Goal: Task Accomplishment & Management: Manage account settings

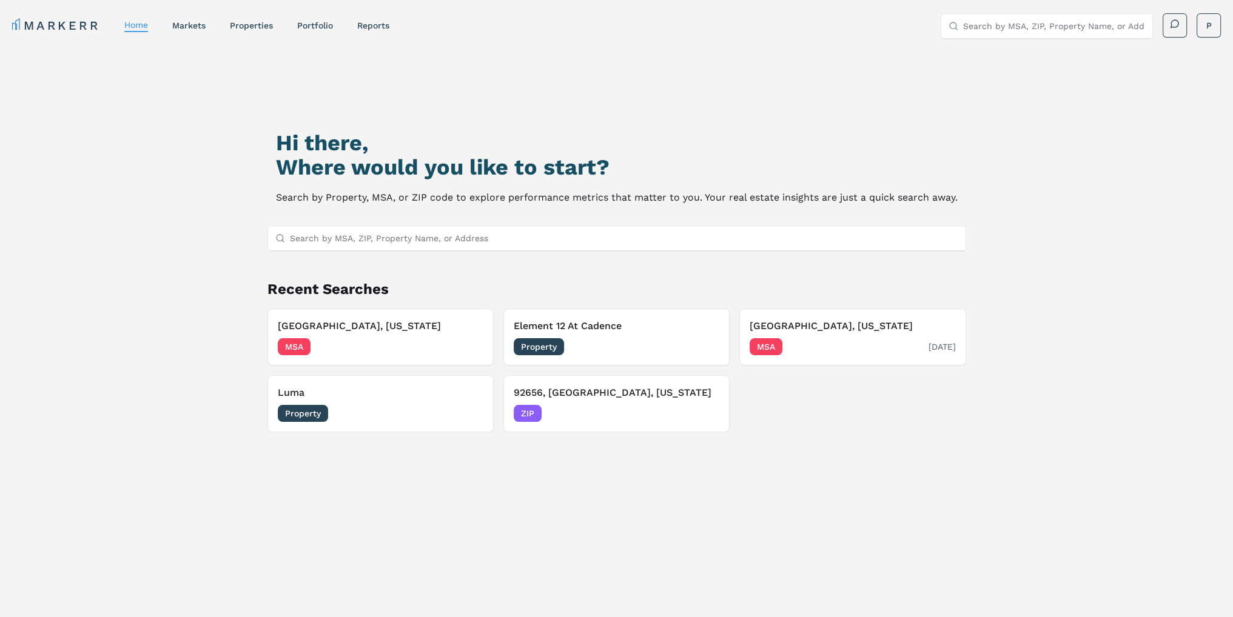
click at [811, 343] on div "MSA [DATE]" at bounding box center [853, 346] width 206 height 17
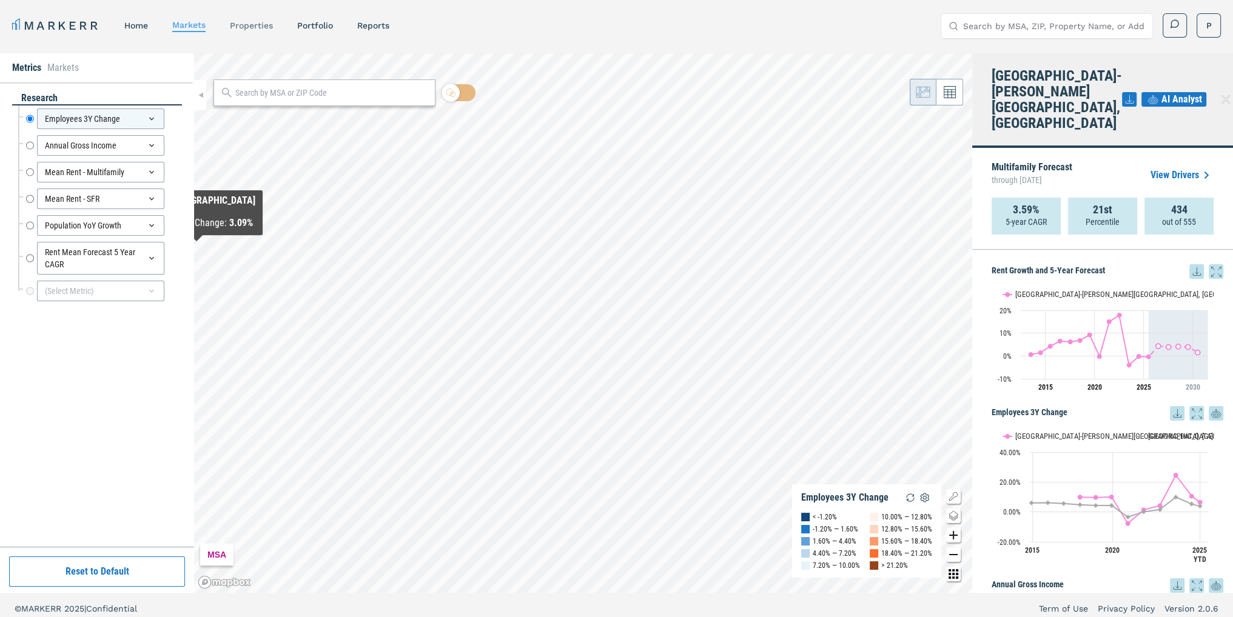
click at [257, 25] on link "properties" at bounding box center [251, 26] width 43 height 10
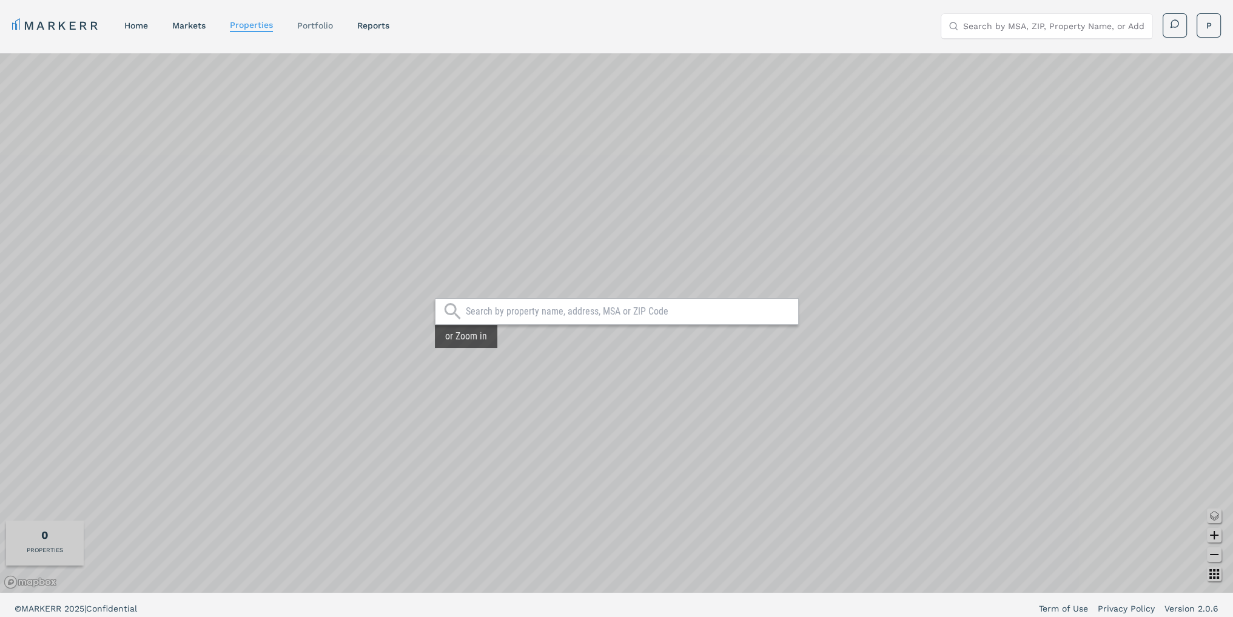
click at [321, 27] on link "Portfolio" at bounding box center [315, 26] width 36 height 10
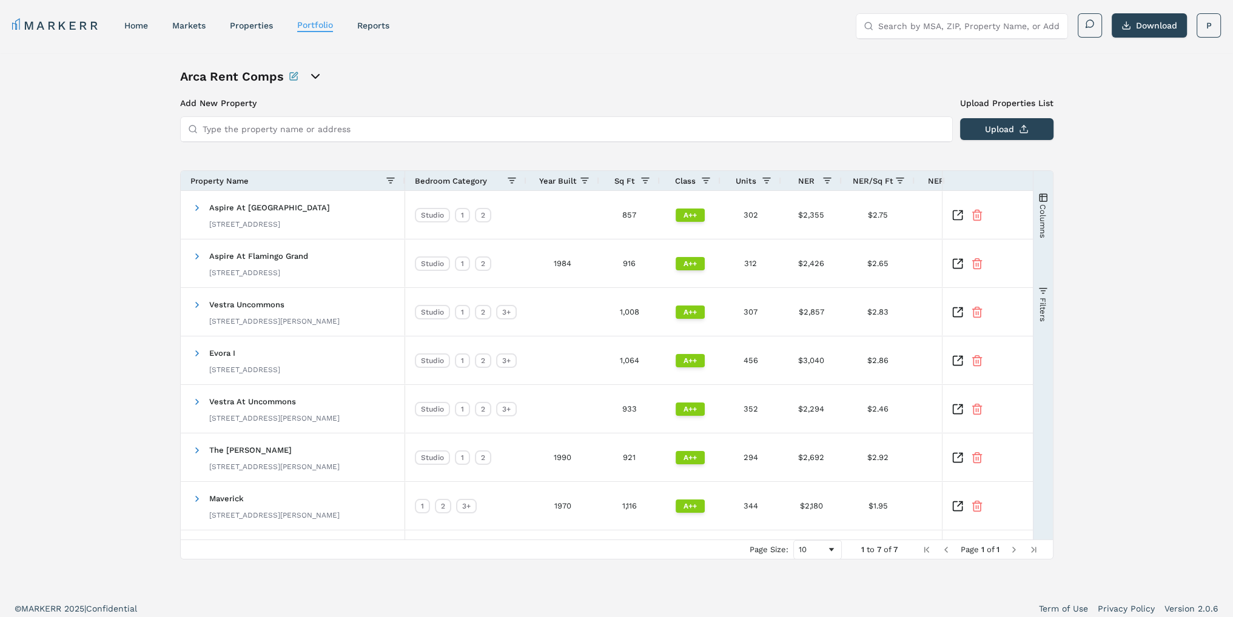
click at [308, 126] on input "Type the property name or address" at bounding box center [574, 129] width 742 height 24
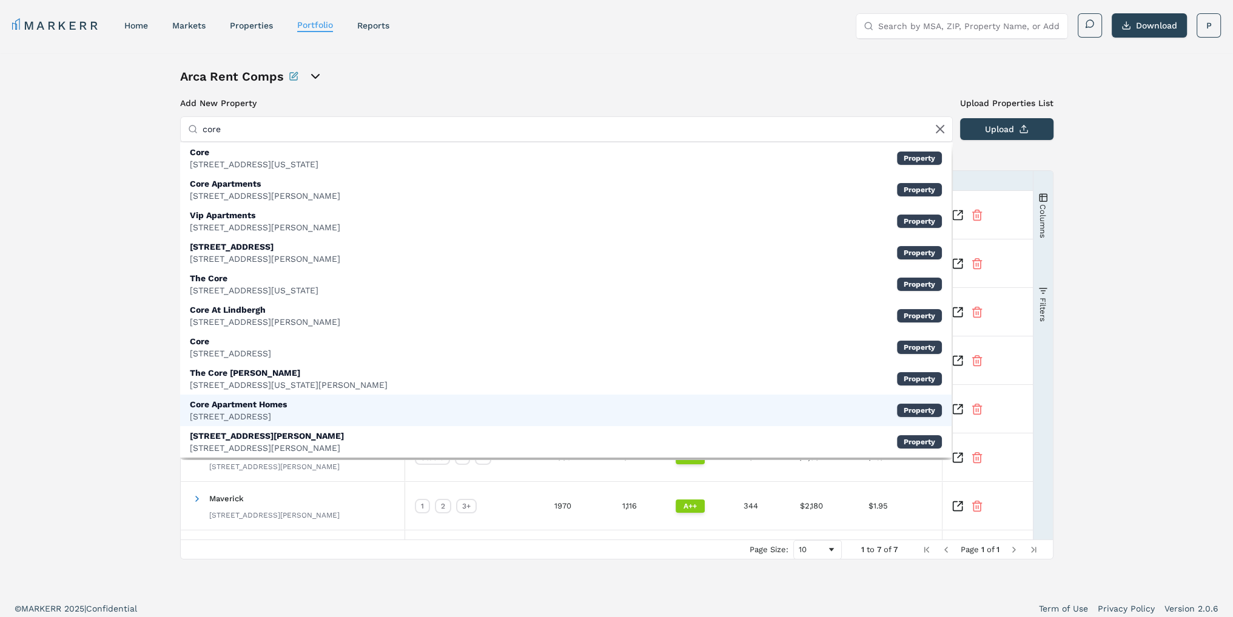
type input "core"
click at [238, 414] on div "[STREET_ADDRESS]" at bounding box center [238, 417] width 97 height 12
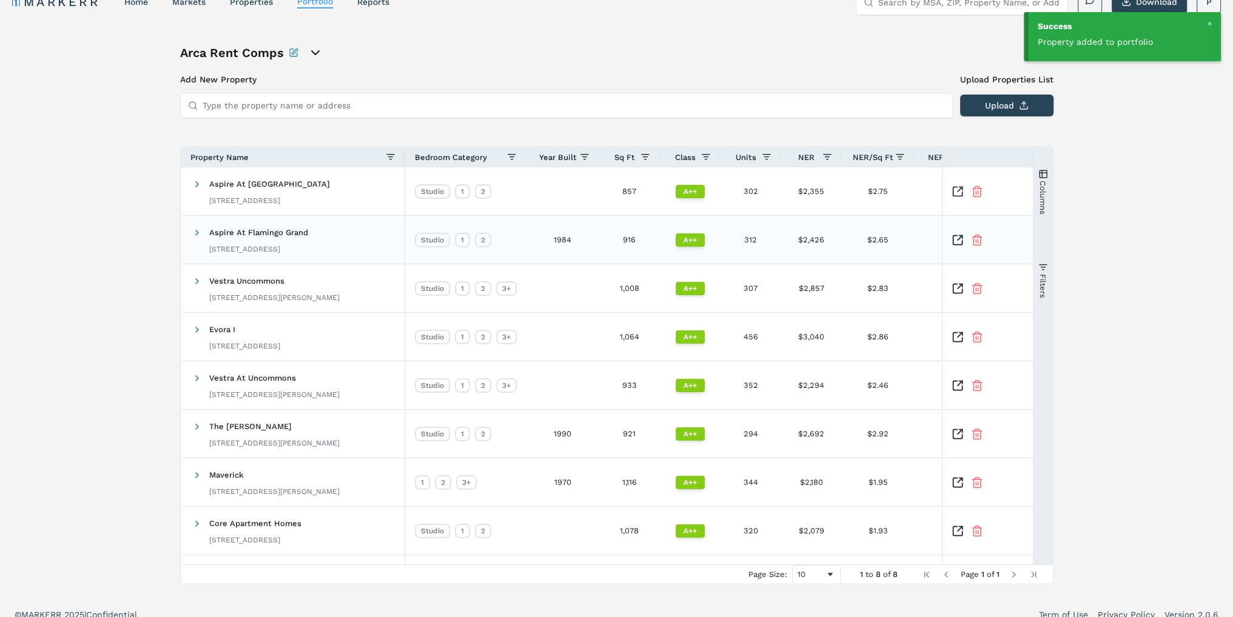
scroll to position [36, 0]
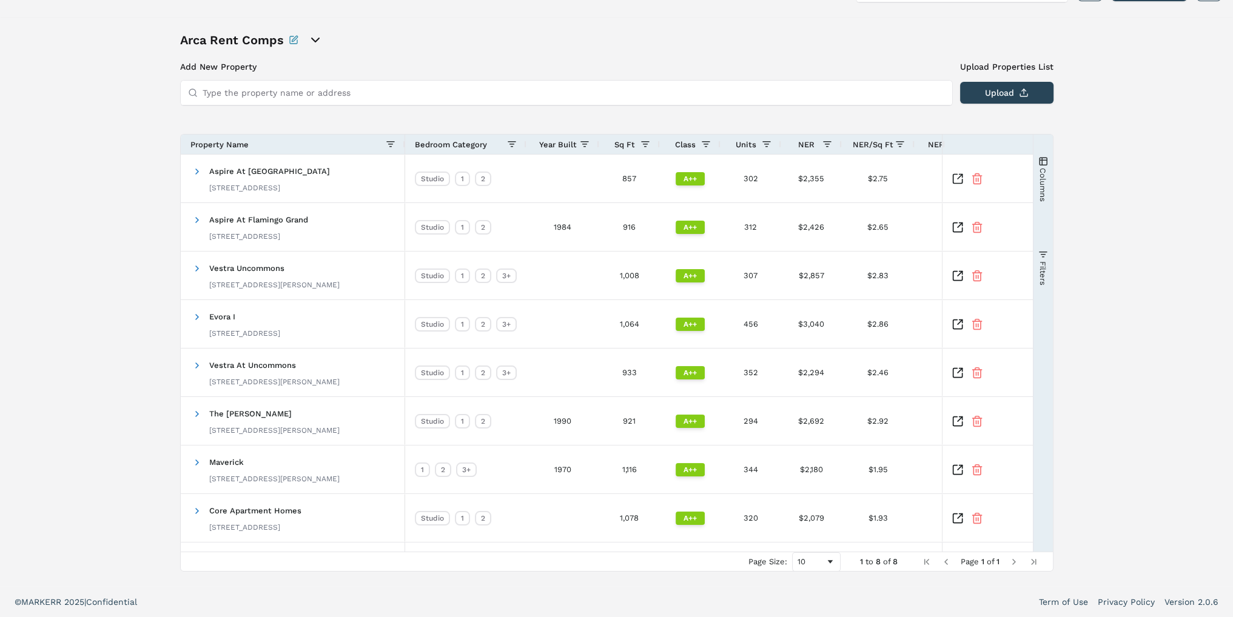
click at [311, 37] on icon "open portfolio options" at bounding box center [315, 40] width 15 height 15
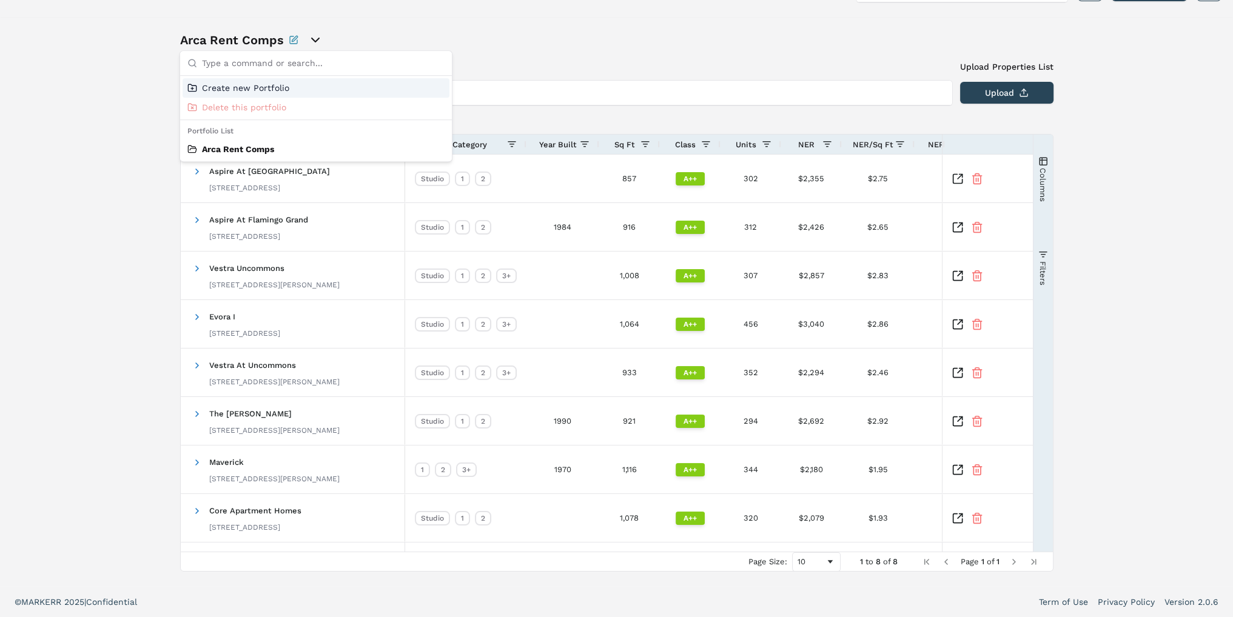
click at [535, 34] on div "Arca Rent Comps" at bounding box center [616, 40] width 873 height 17
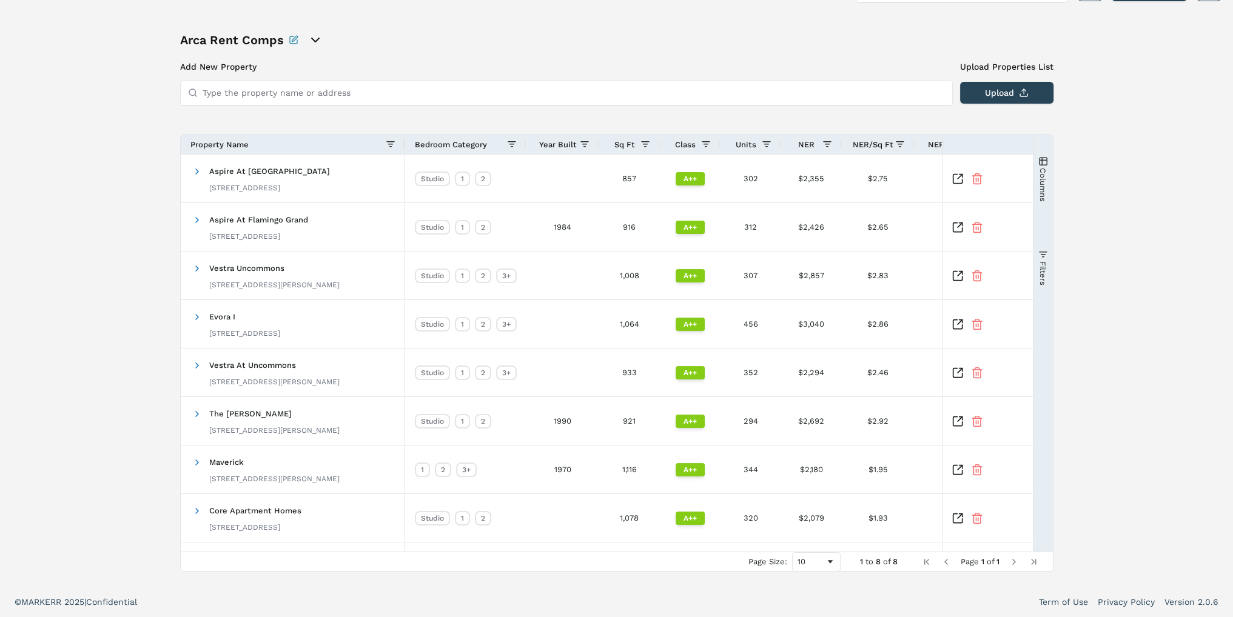
click at [318, 38] on icon "open portfolio options" at bounding box center [315, 40] width 7 height 4
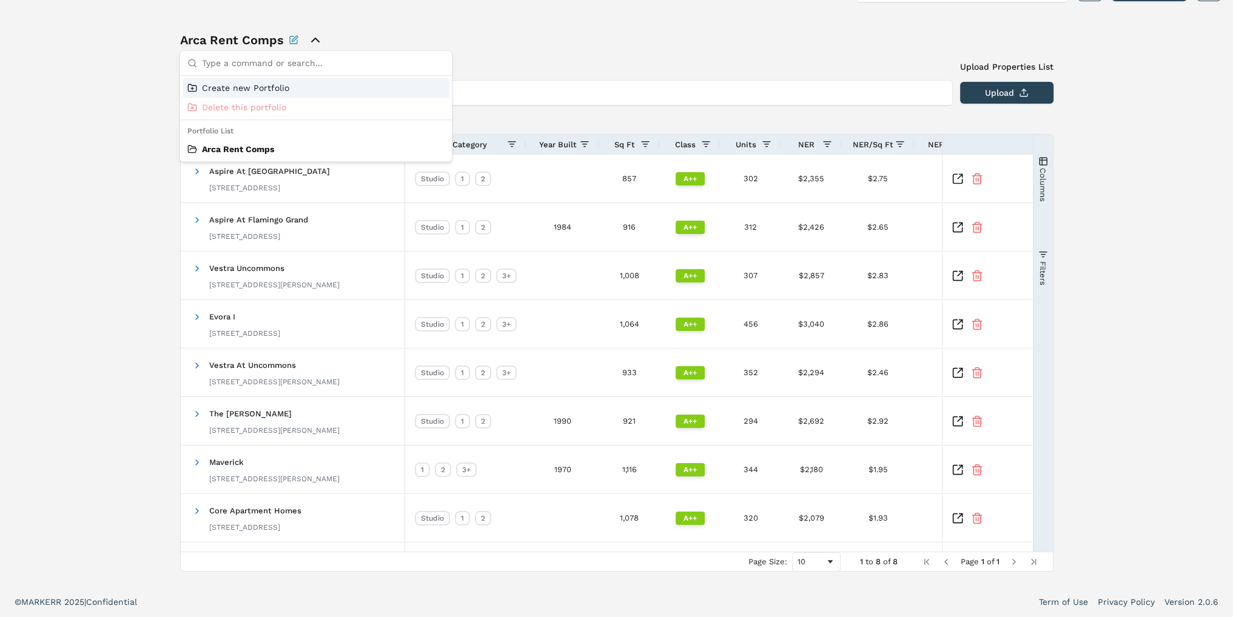
click at [323, 95] on div "Create new Portfolio" at bounding box center [316, 87] width 267 height 19
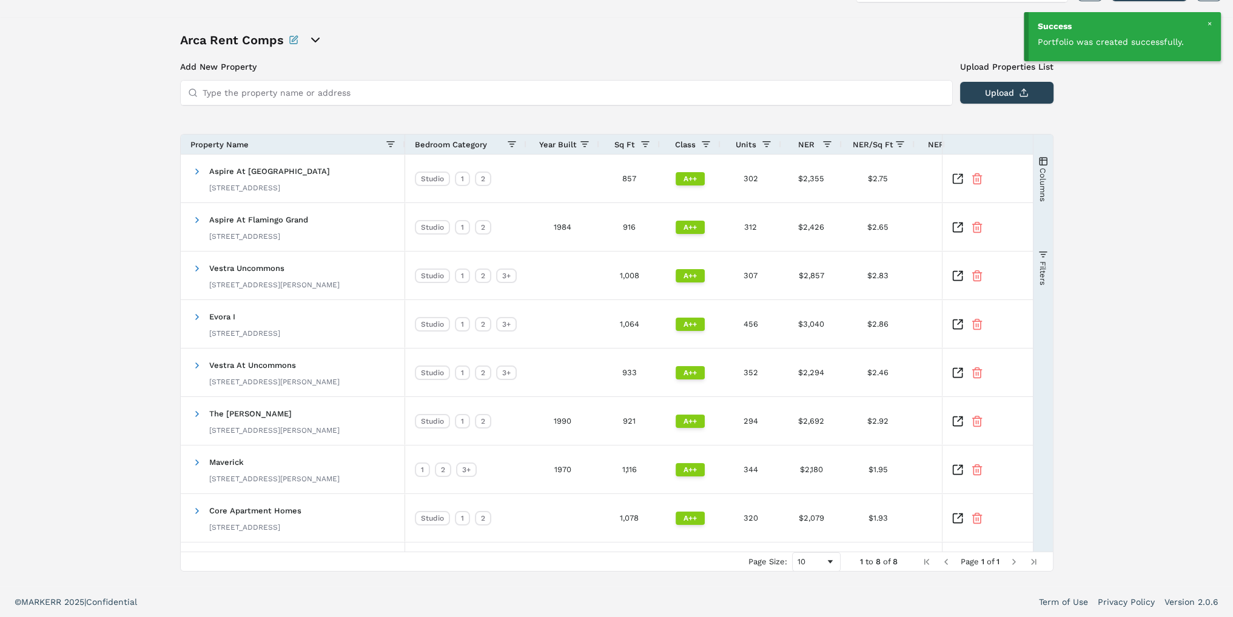
scroll to position [7, 0]
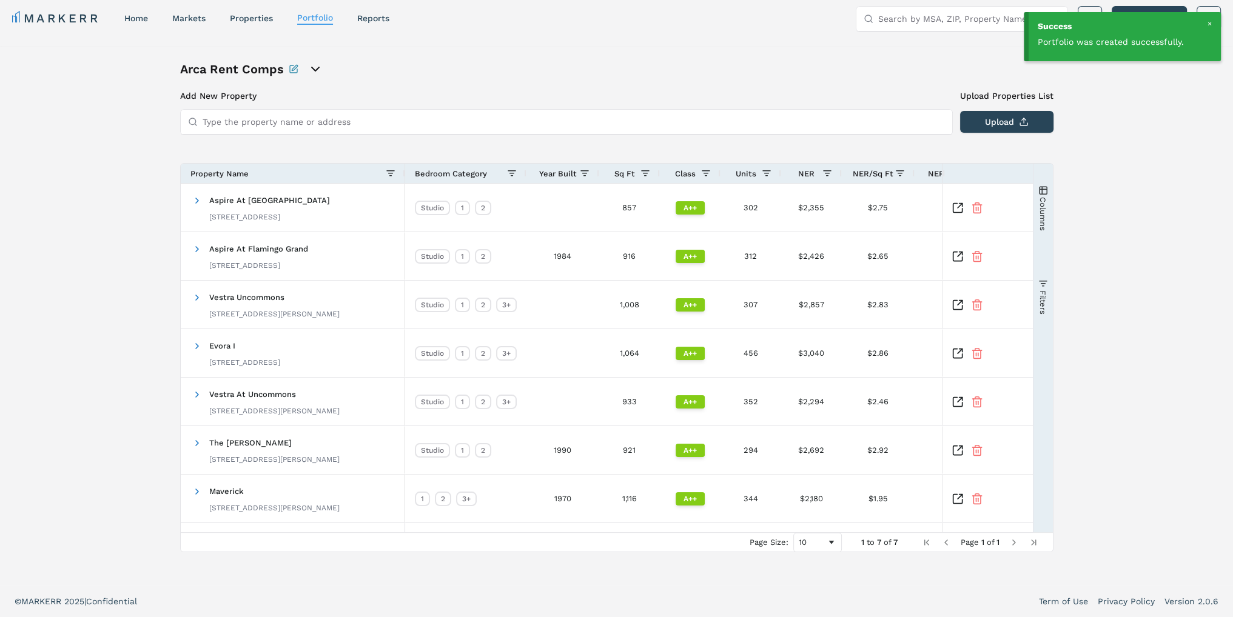
click at [255, 126] on input "Type the property name or address" at bounding box center [574, 122] width 742 height 24
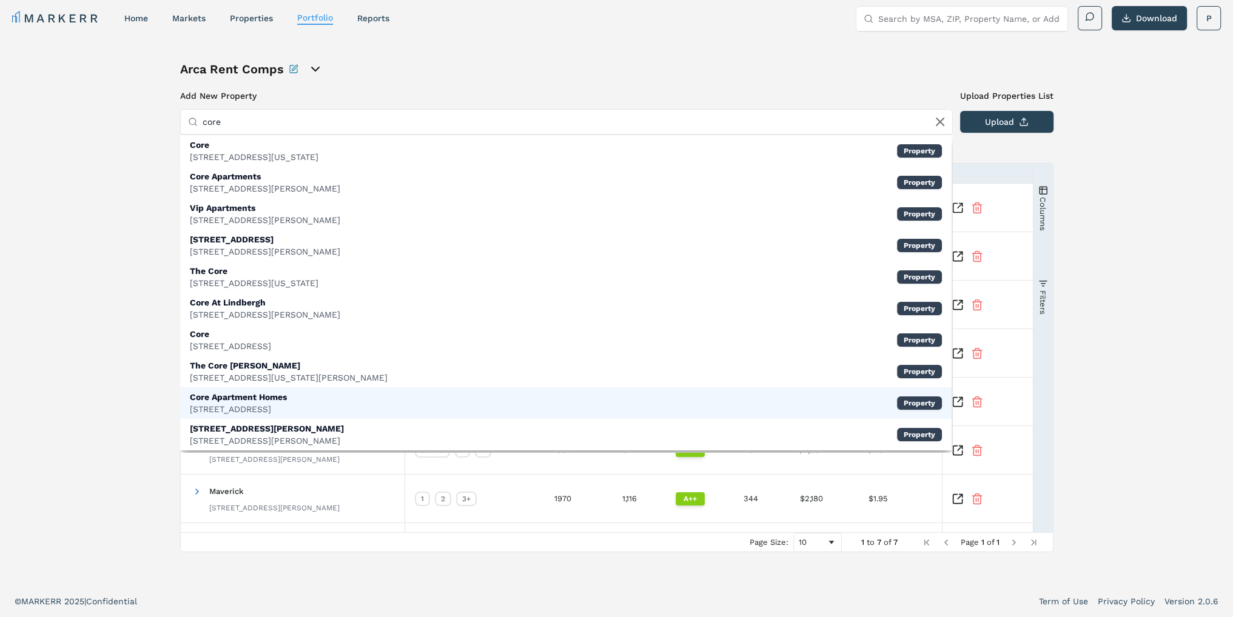
type input "core"
click at [287, 406] on div "[STREET_ADDRESS]" at bounding box center [238, 409] width 97 height 12
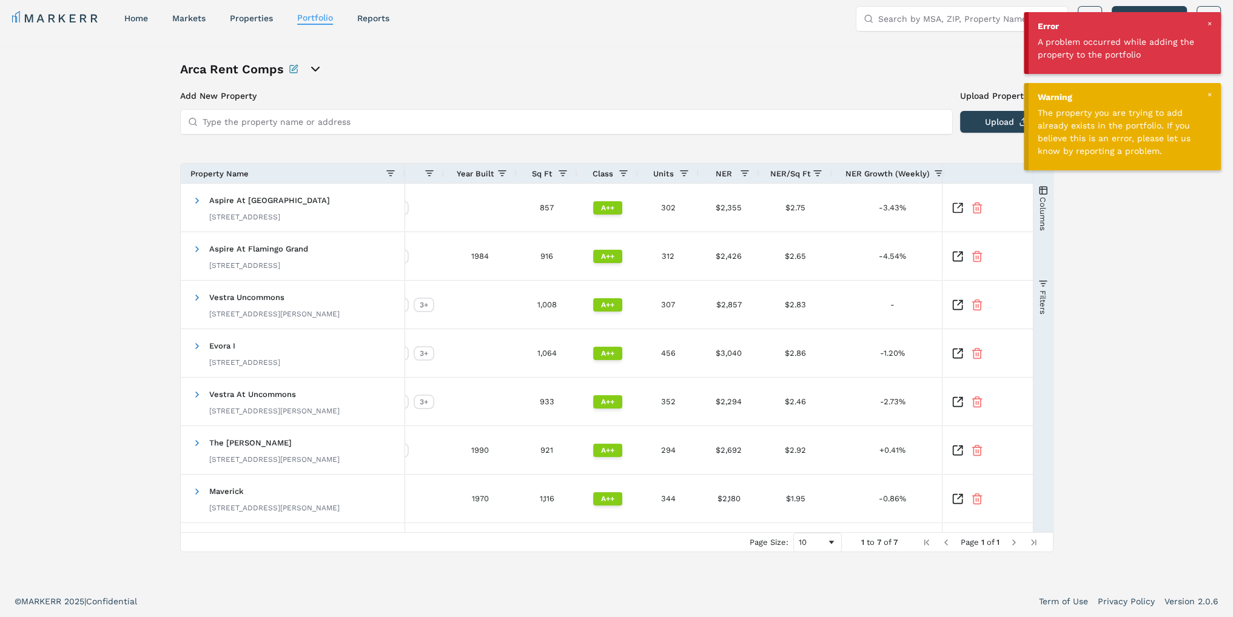
scroll to position [0, 215]
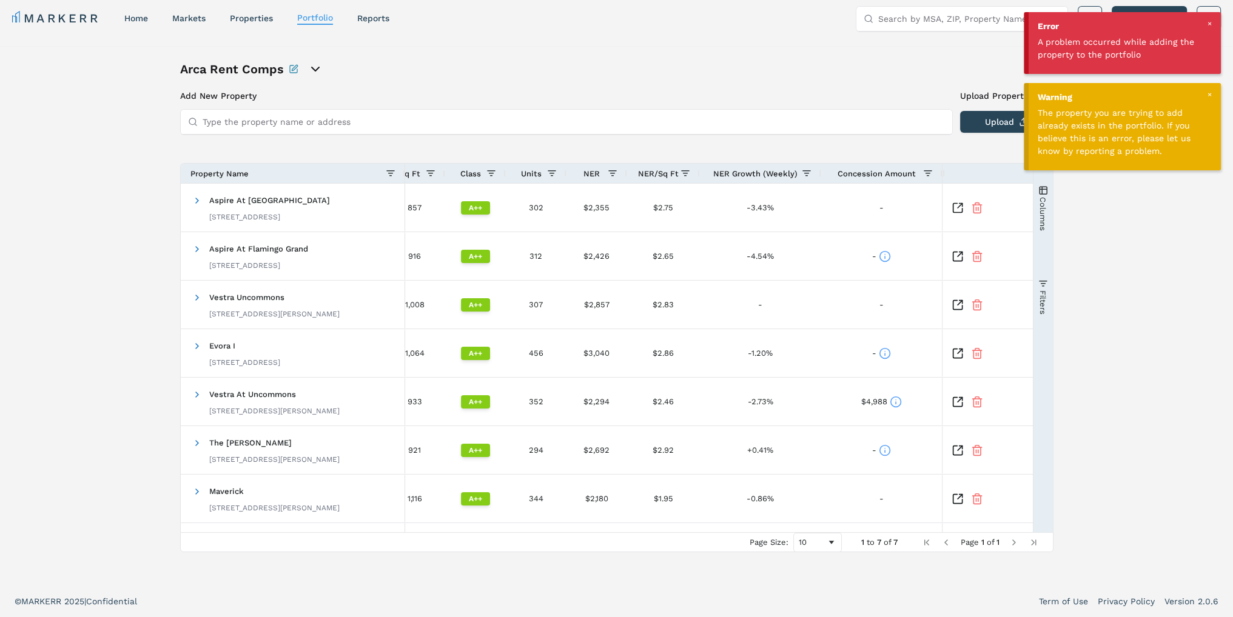
click at [1210, 95] on div at bounding box center [1209, 94] width 11 height 11
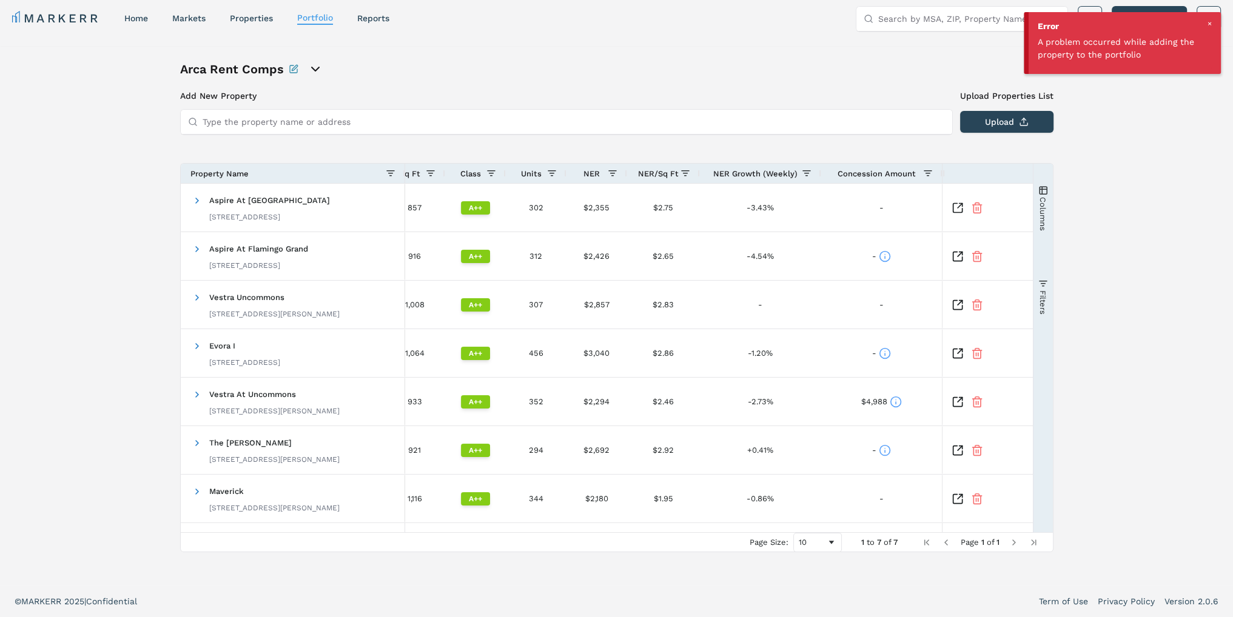
click at [1210, 21] on div at bounding box center [1209, 23] width 11 height 11
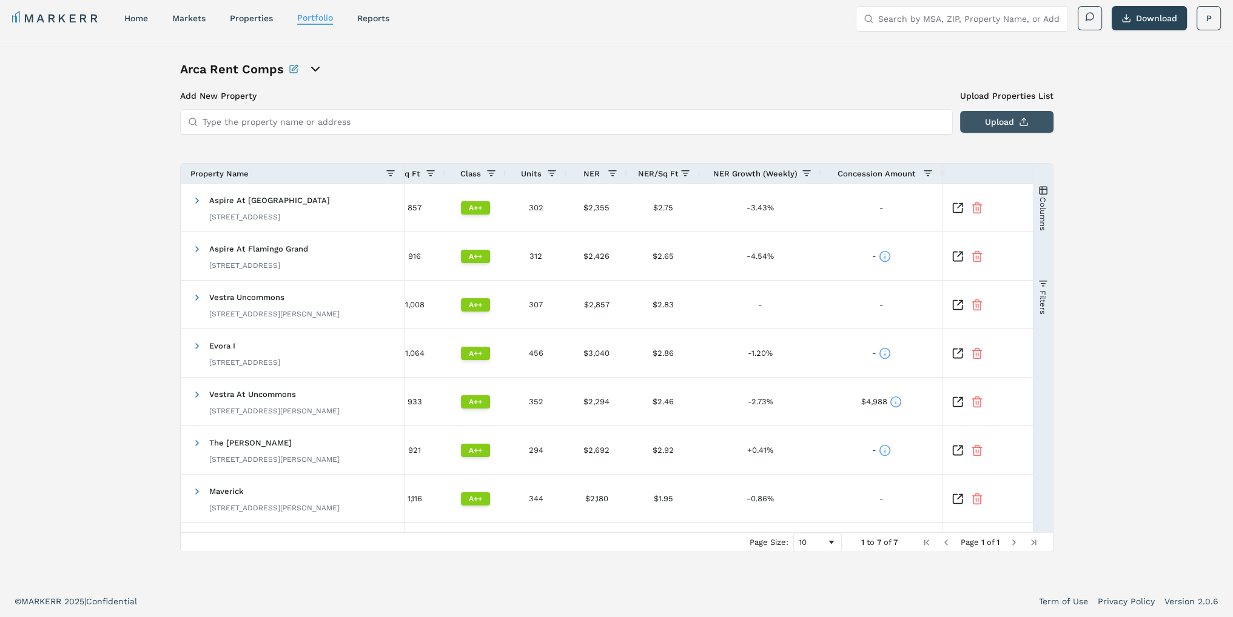
click at [1017, 123] on button "Upload" at bounding box center [1006, 122] width 93 height 22
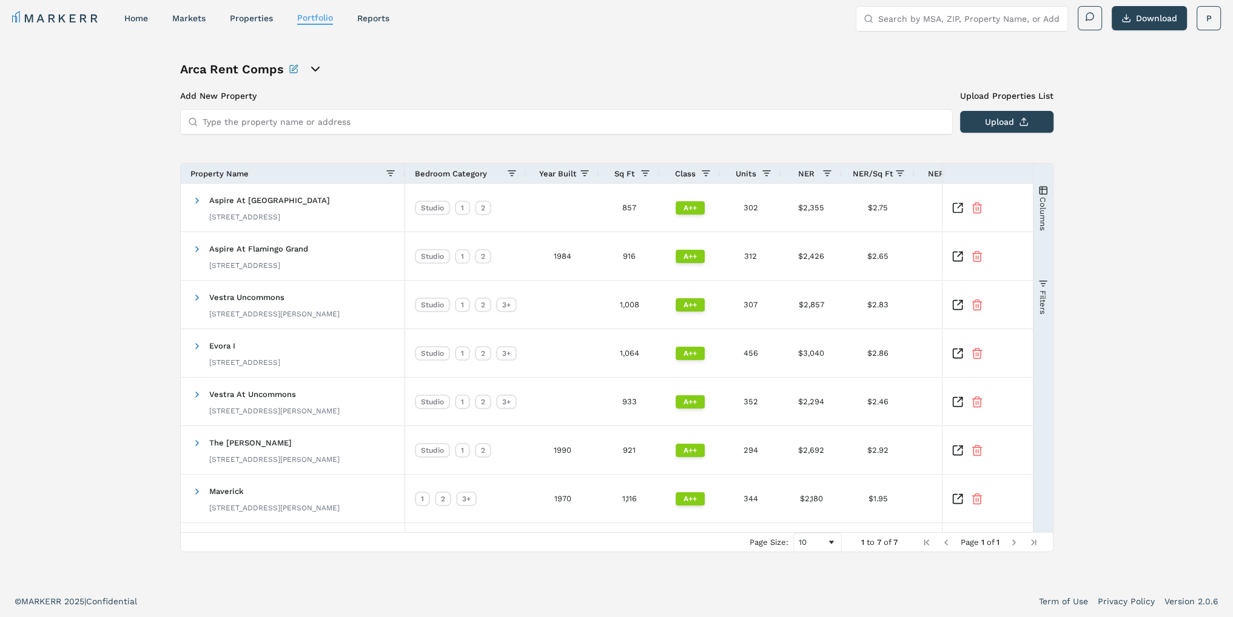
click at [315, 72] on icon "open portfolio options" at bounding box center [315, 69] width 15 height 15
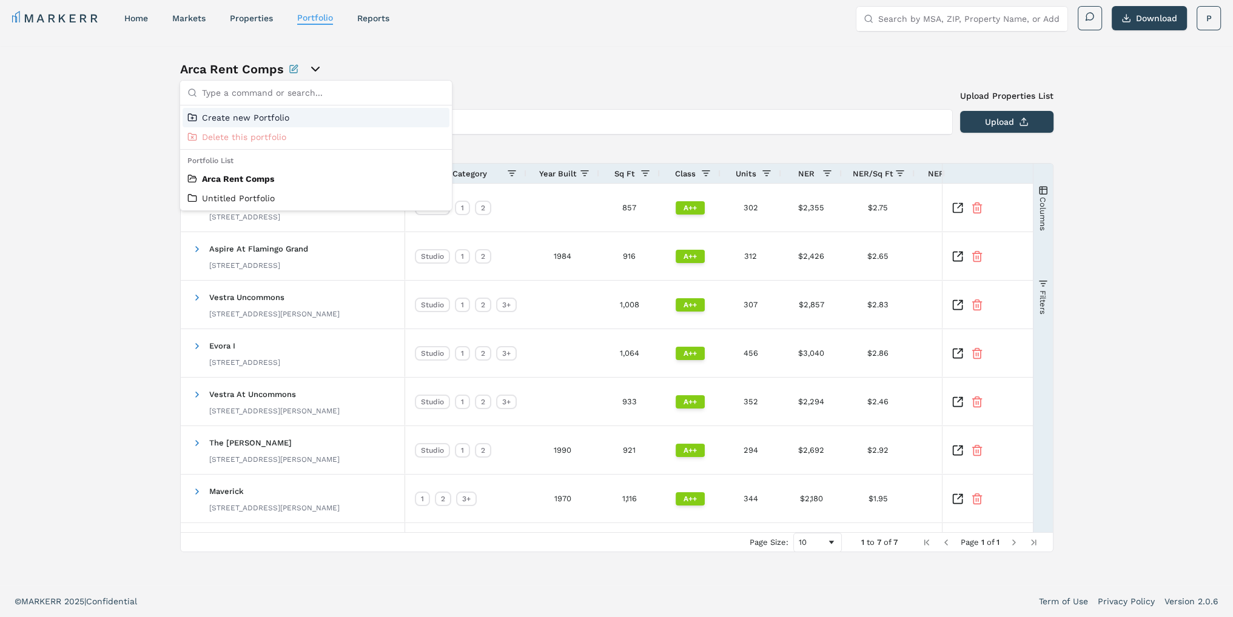
click at [485, 72] on div "Arca Rent Comps" at bounding box center [616, 69] width 873 height 17
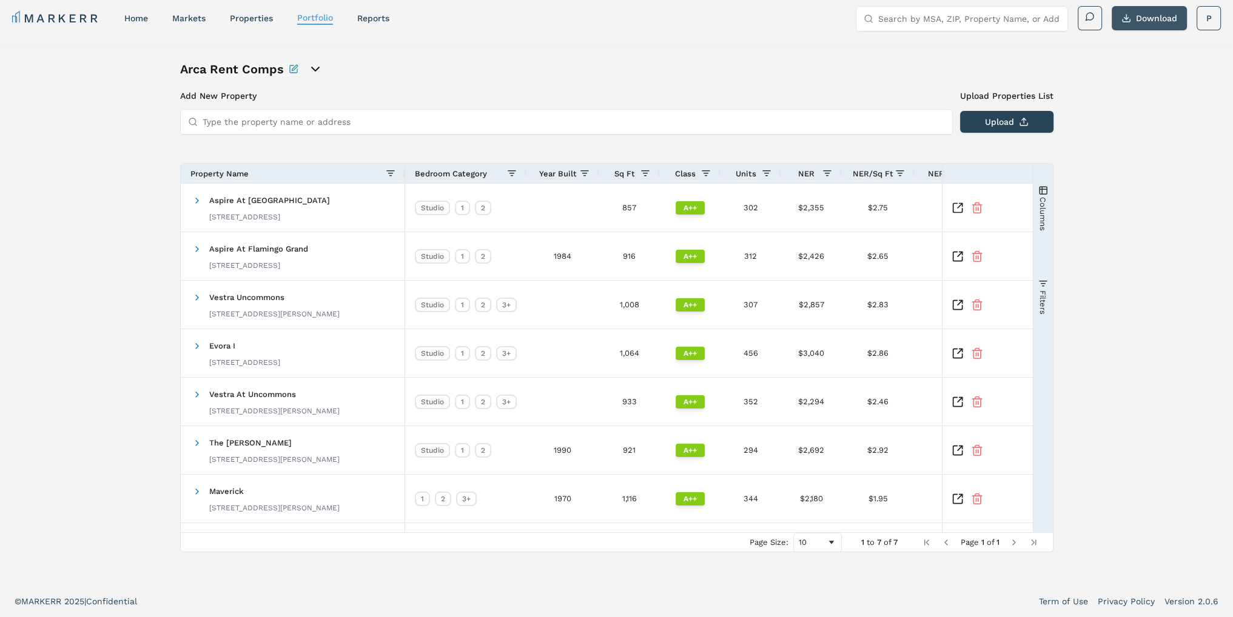
click at [1167, 18] on button "Download" at bounding box center [1149, 18] width 75 height 24
click at [254, 18] on link "properties" at bounding box center [251, 18] width 43 height 10
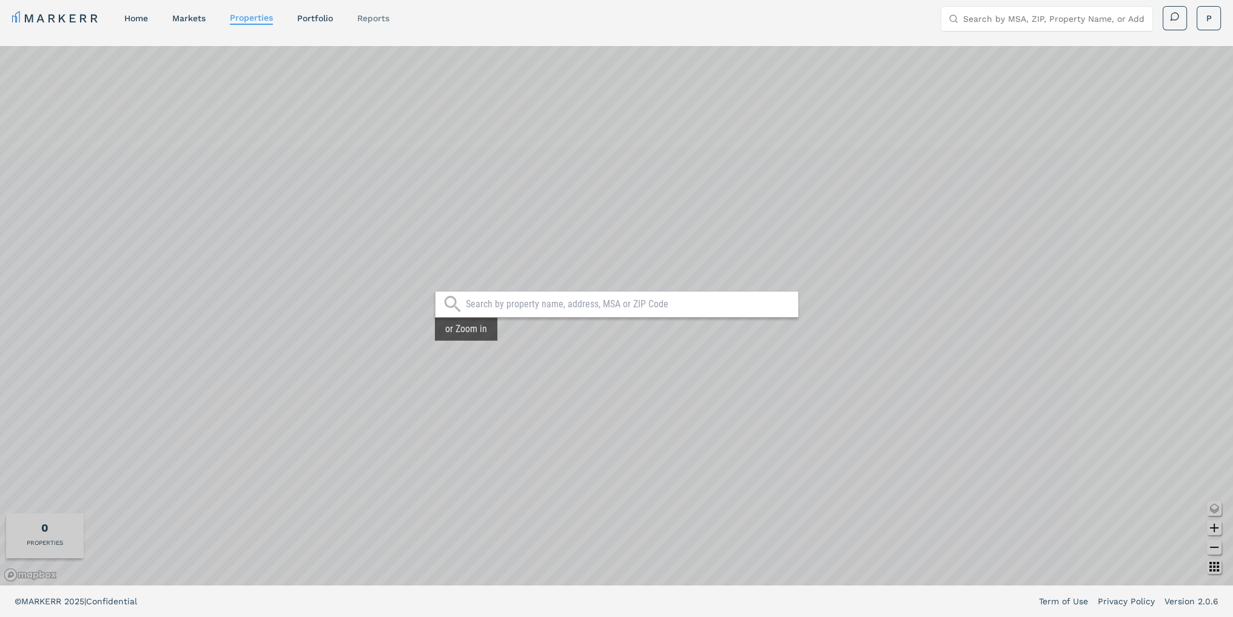
click at [375, 21] on link "reports" at bounding box center [373, 18] width 32 height 10
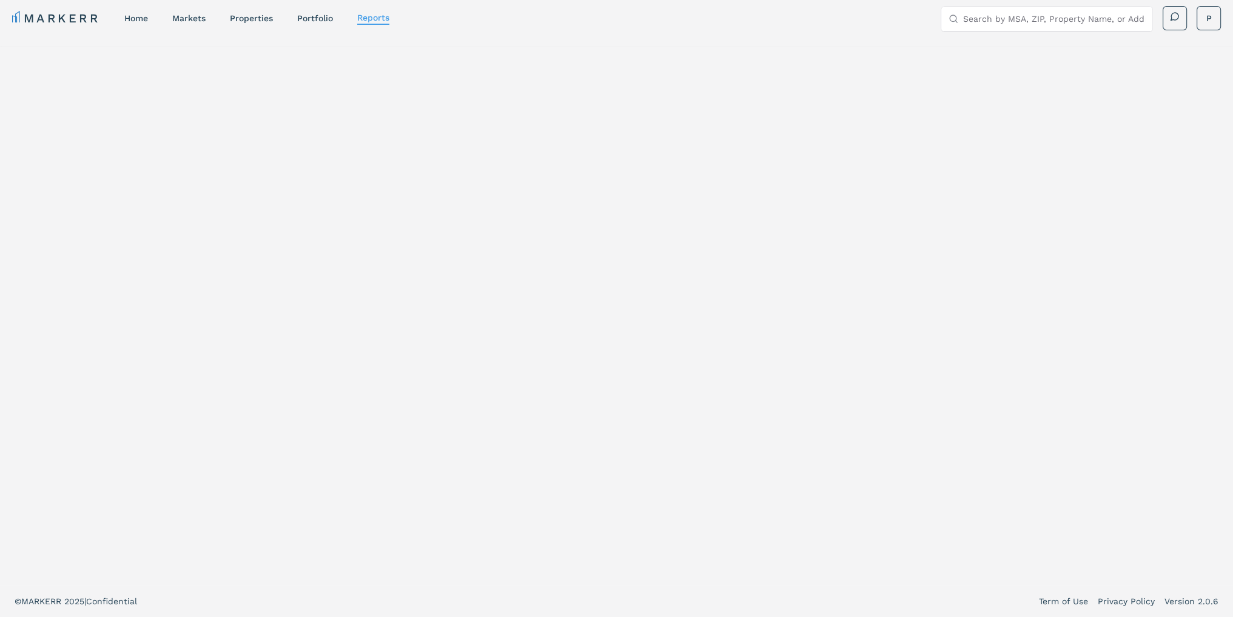
select select "-release_date"
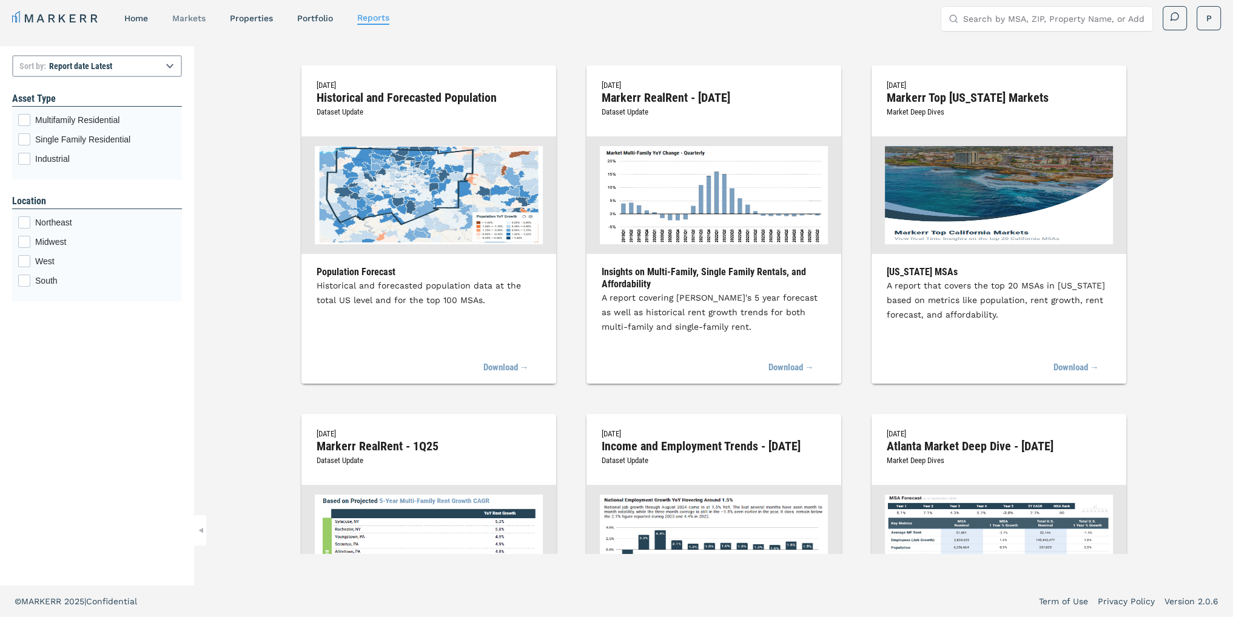
click at [182, 20] on link "markets" at bounding box center [188, 18] width 33 height 10
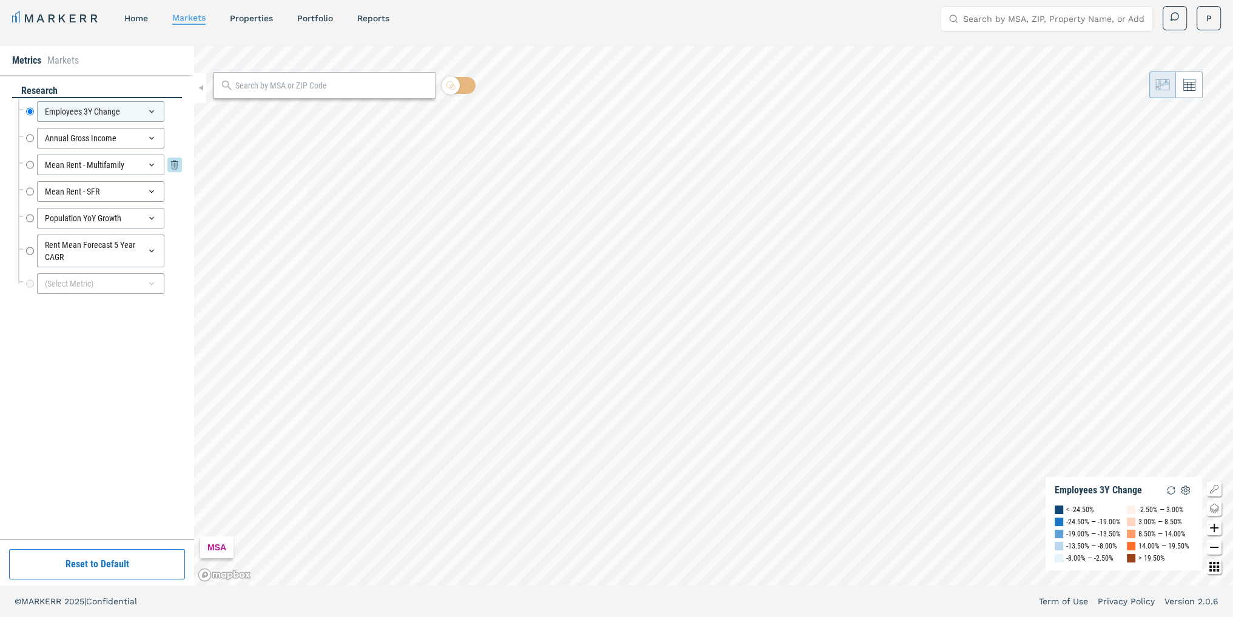
click at [149, 167] on icon at bounding box center [152, 165] width 10 height 10
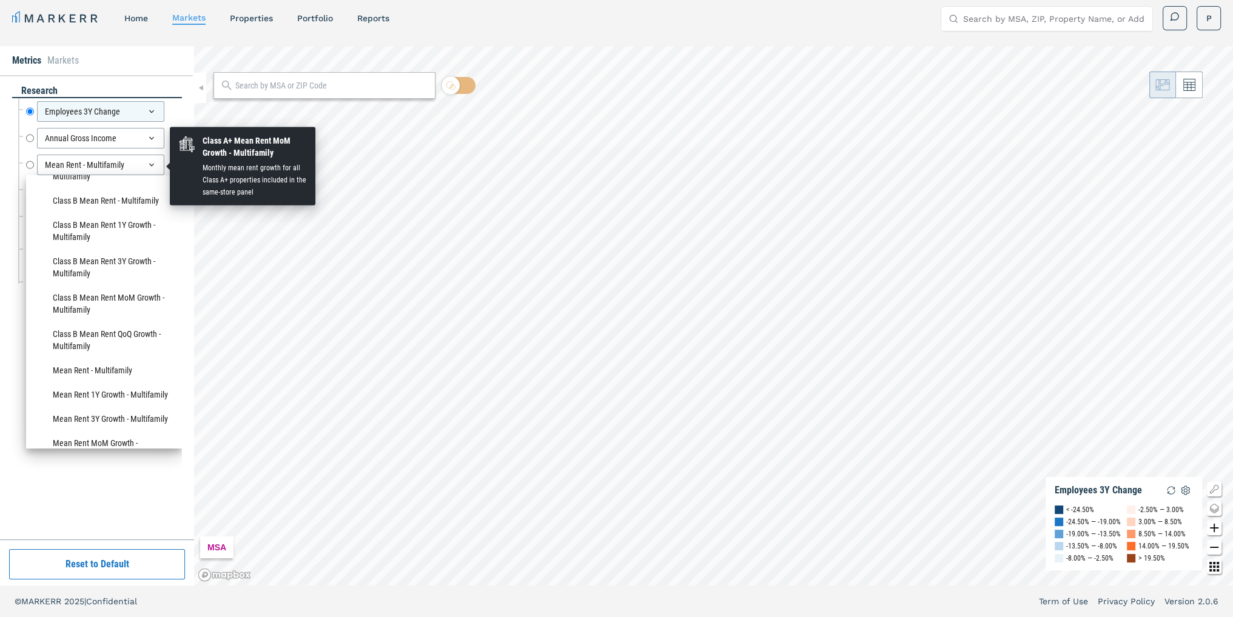
scroll to position [728, 0]
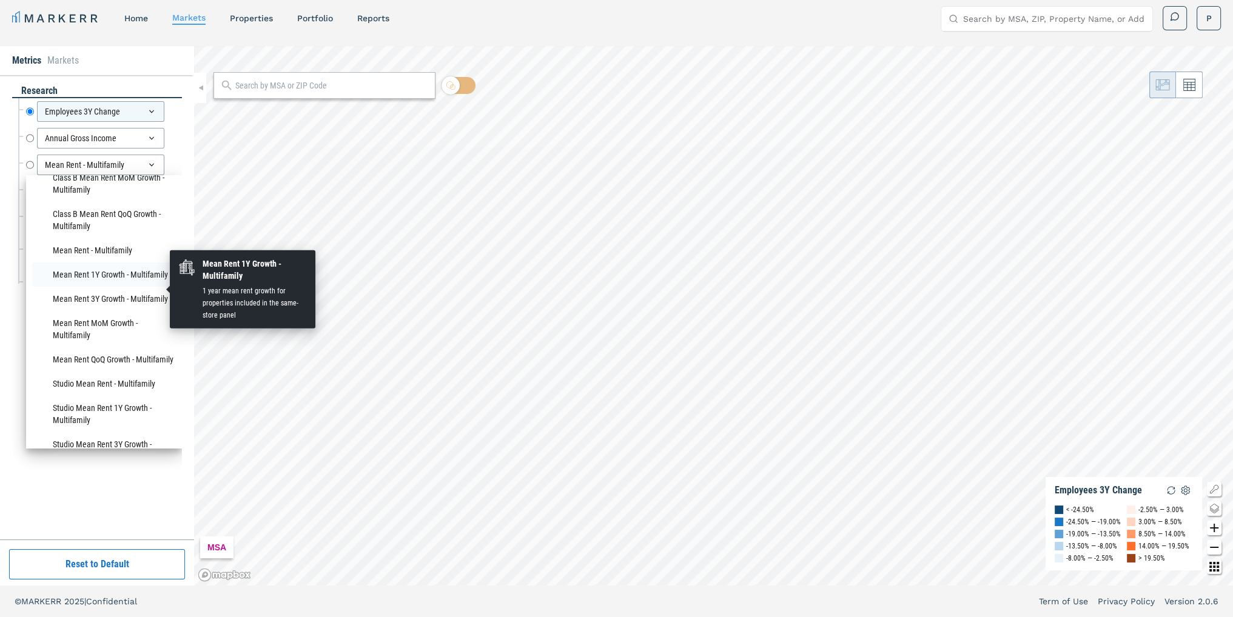
click at [98, 287] on li "Mean Rent 1Y Growth - Multifamily" at bounding box center [104, 275] width 144 height 24
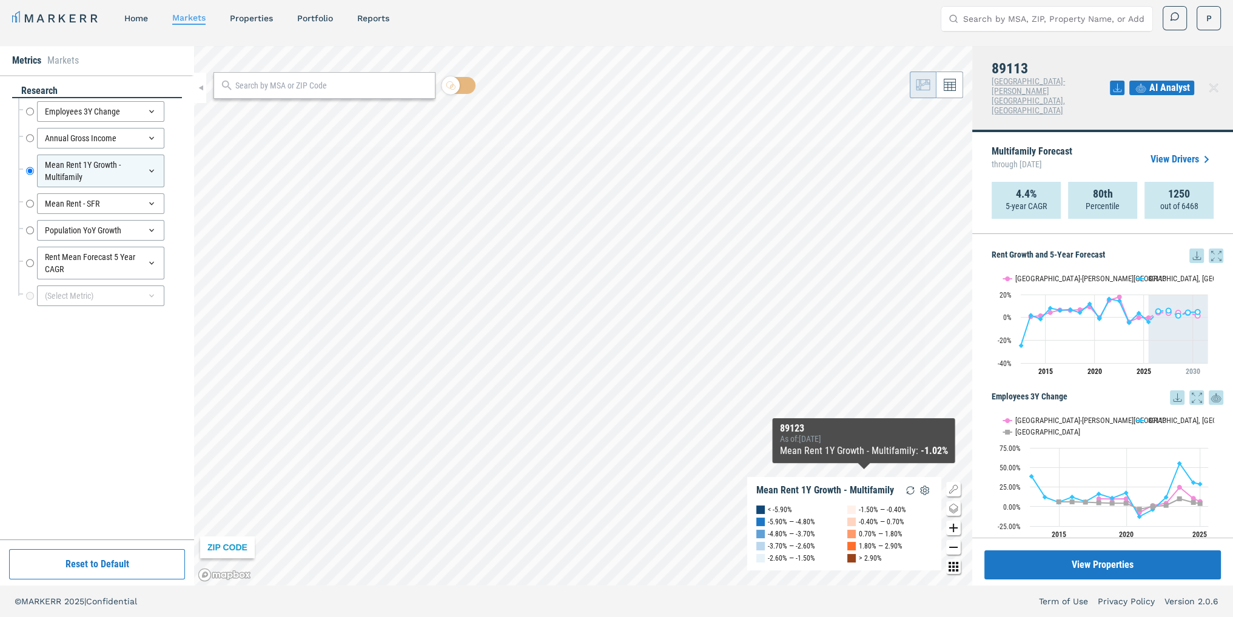
scroll to position [0, 0]
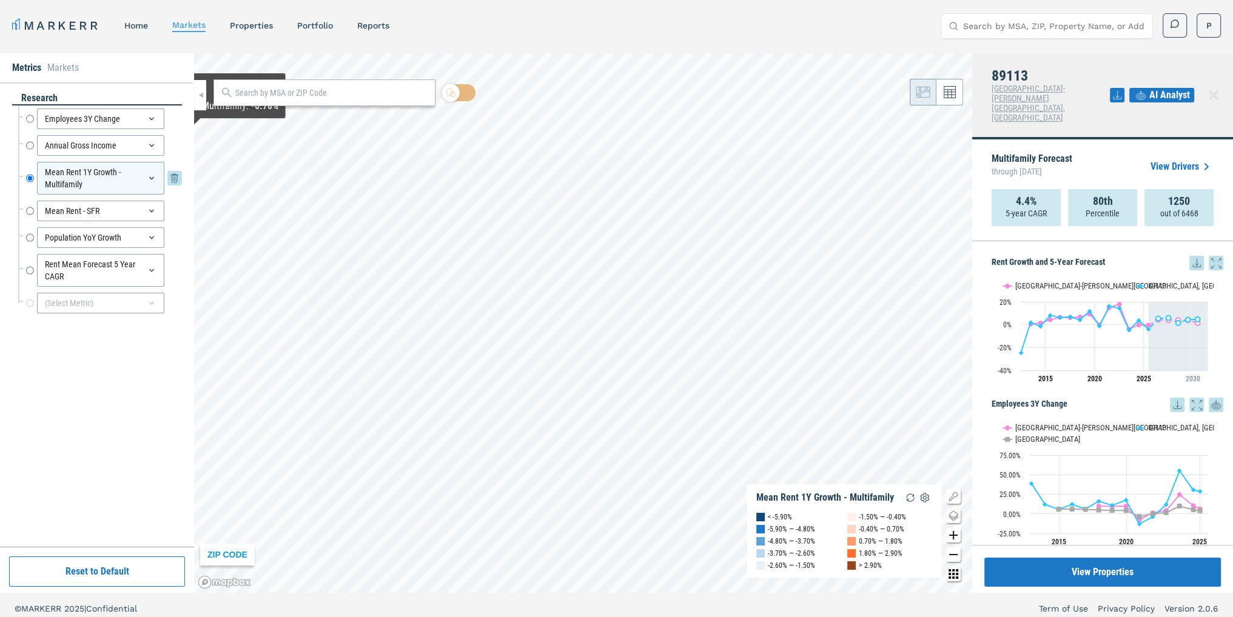
click at [149, 180] on icon at bounding box center [152, 178] width 10 height 10
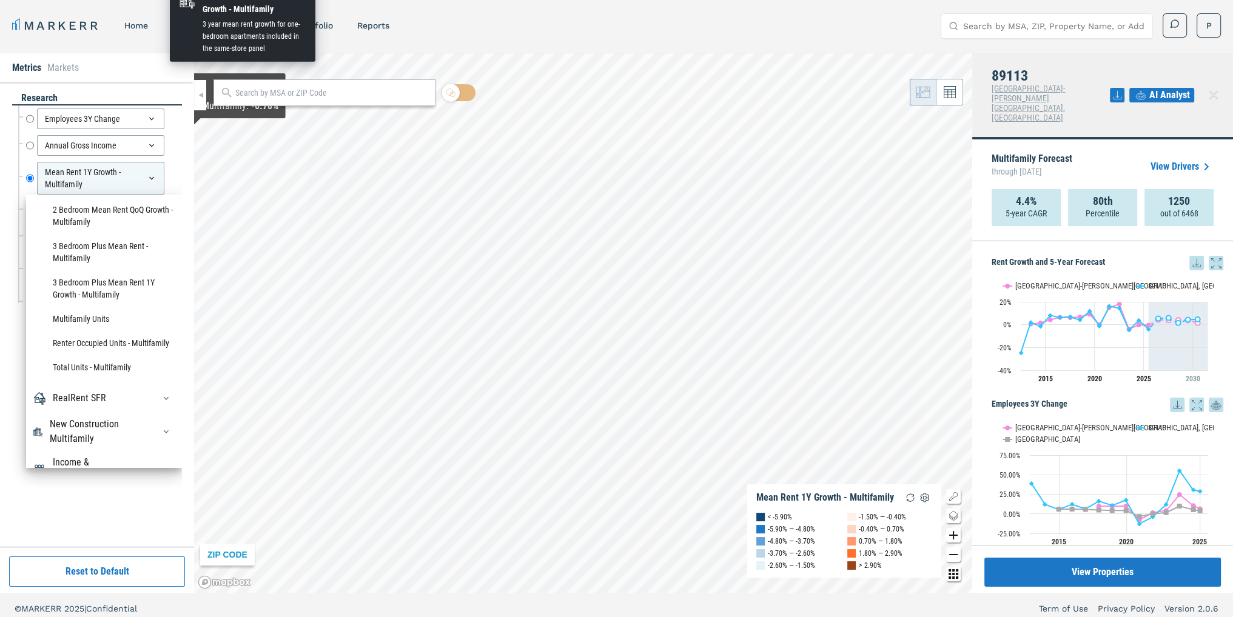
scroll to position [1528, 0]
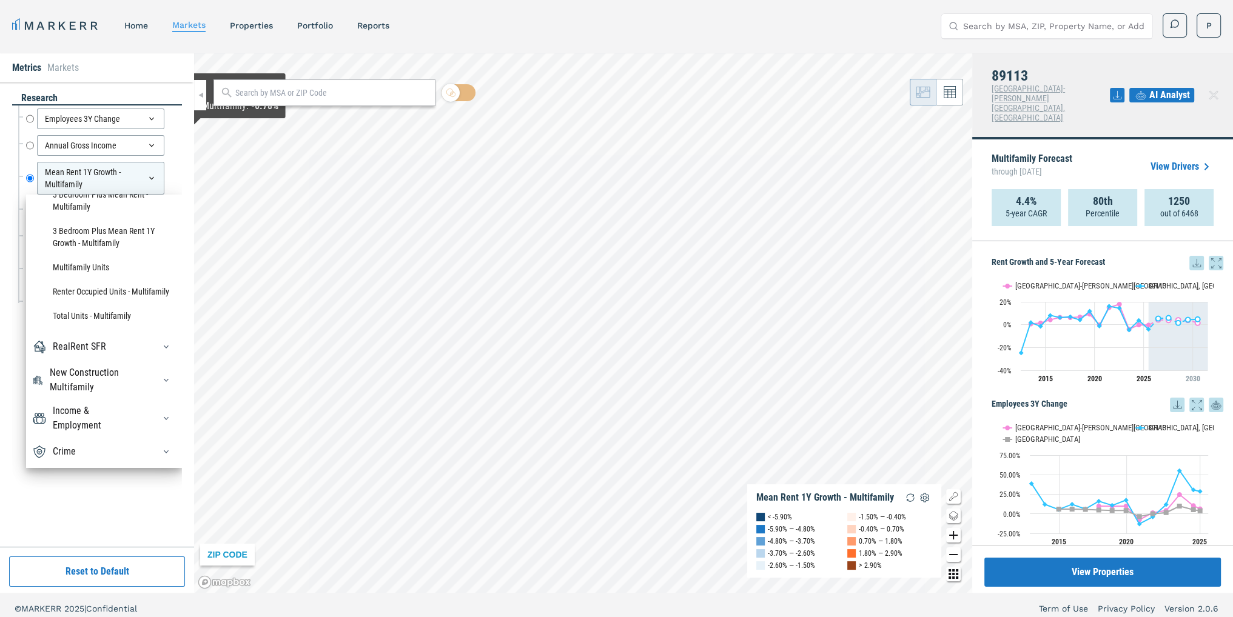
click at [184, 155] on div "research Employees 3Y Change Employees 3Y Change Annual Gross Income Annual Gro…" at bounding box center [97, 314] width 194 height 465
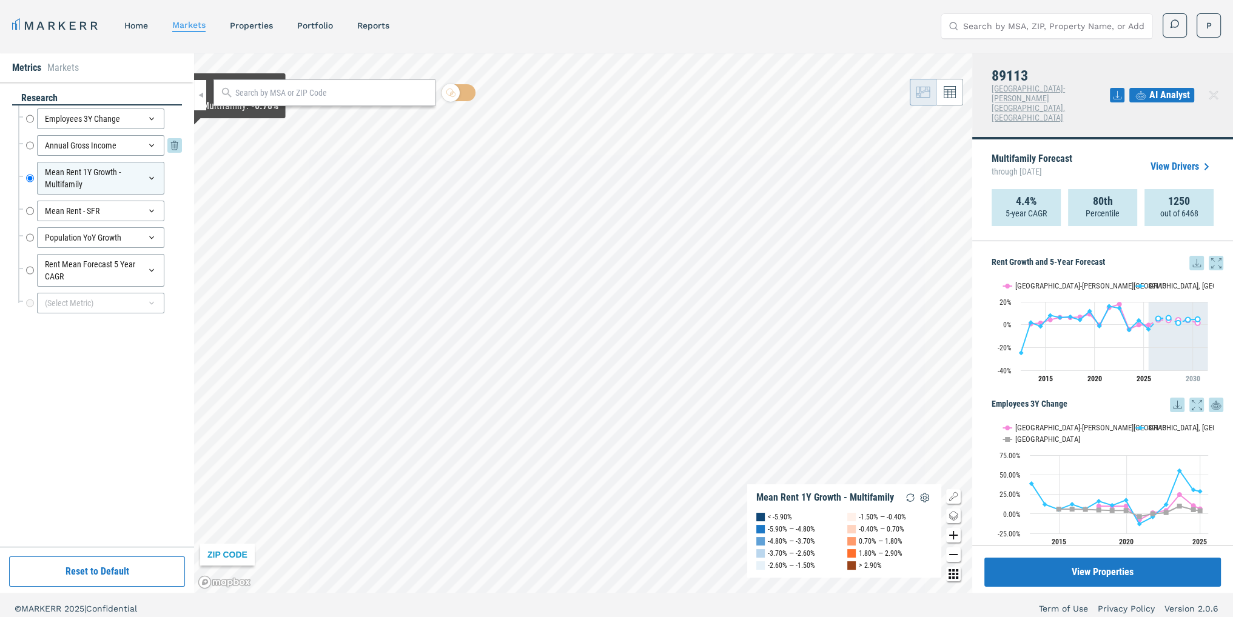
click at [153, 145] on icon at bounding box center [151, 145] width 5 height 3
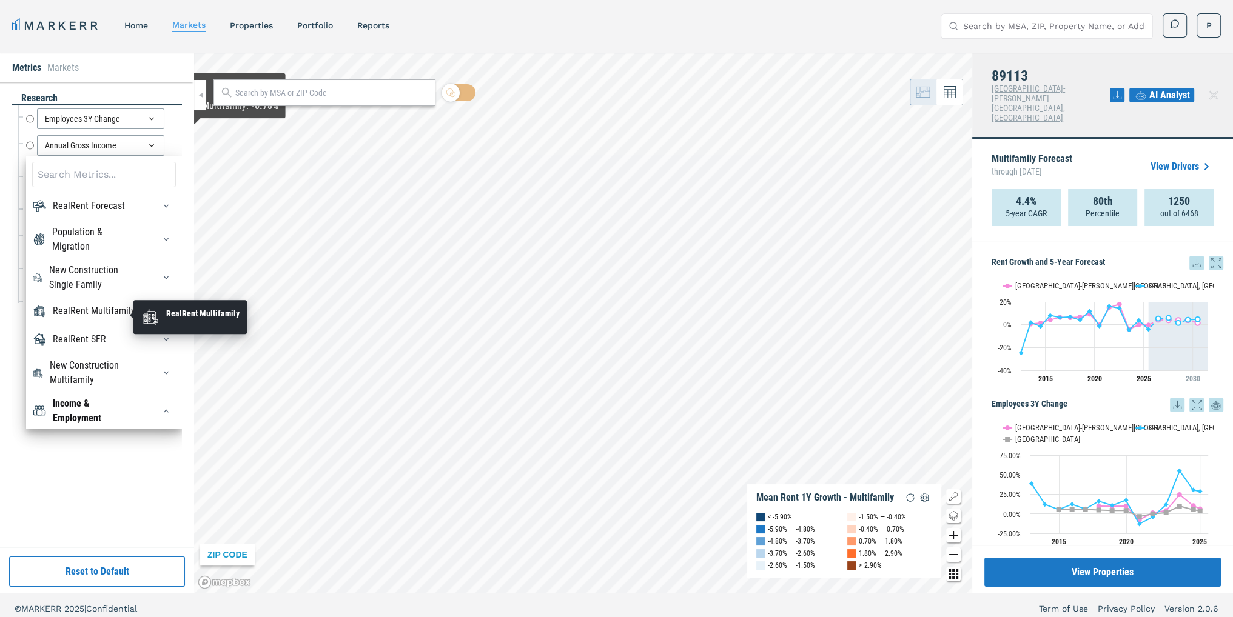
click at [112, 314] on div "RealRent Multifamily" at bounding box center [94, 311] width 82 height 15
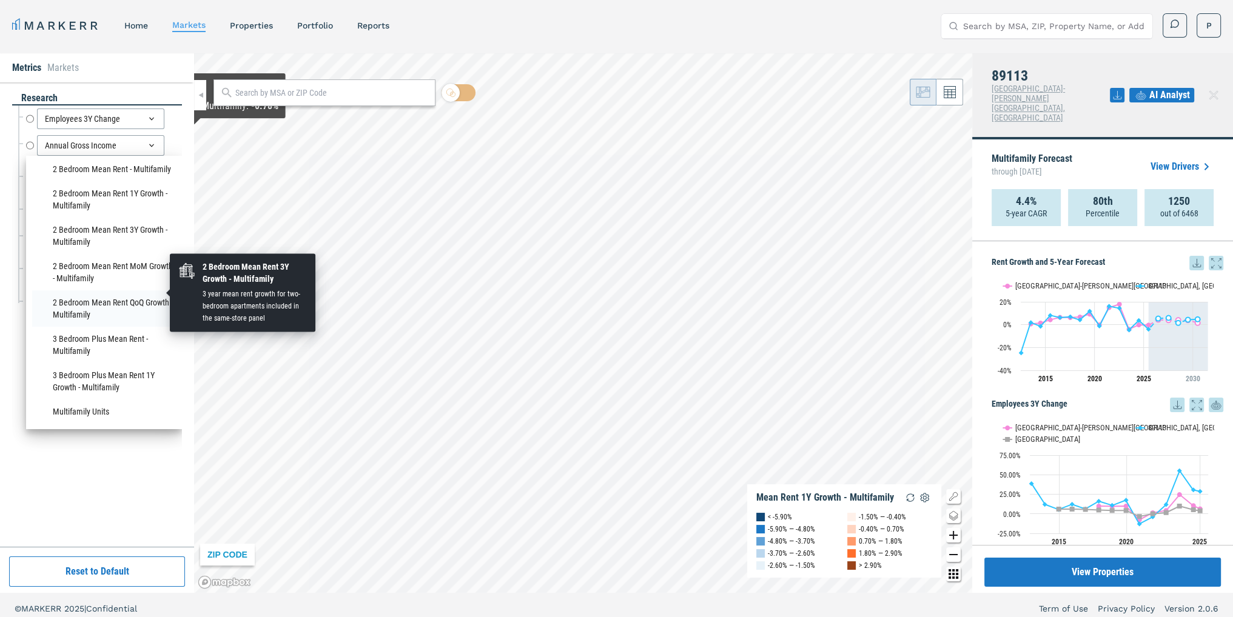
scroll to position [1274, 0]
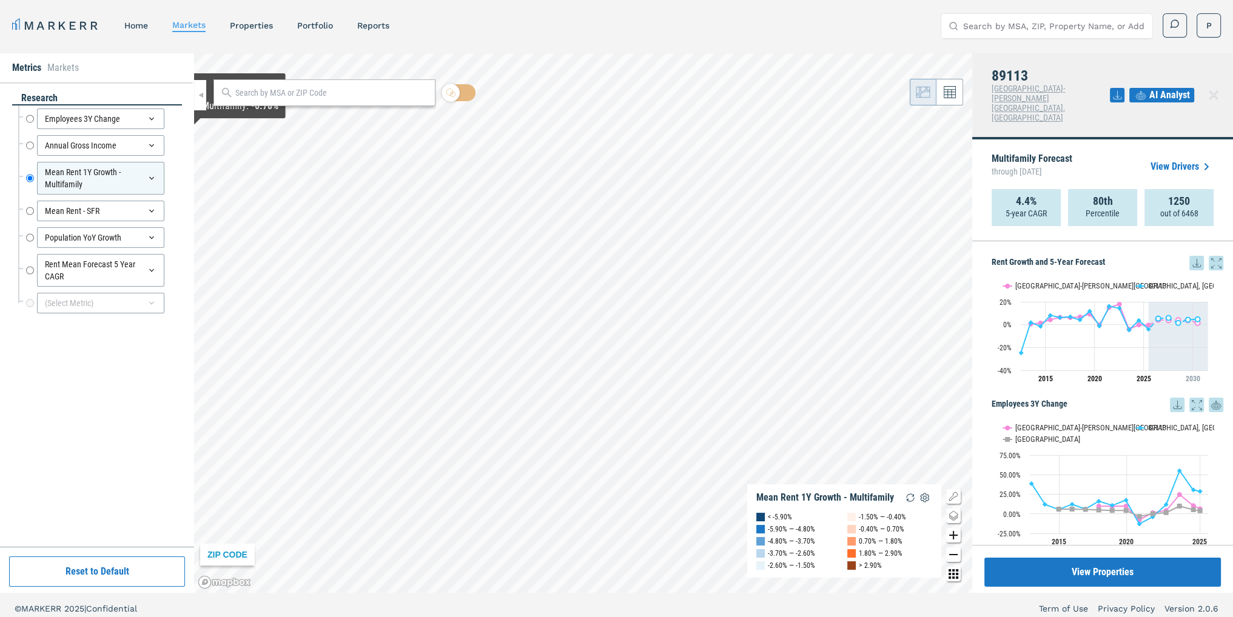
click at [570, 26] on div "MARKERR home markets properties Portfolio reports Search by MSA, ZIP, Property …" at bounding box center [616, 25] width 1209 height 25
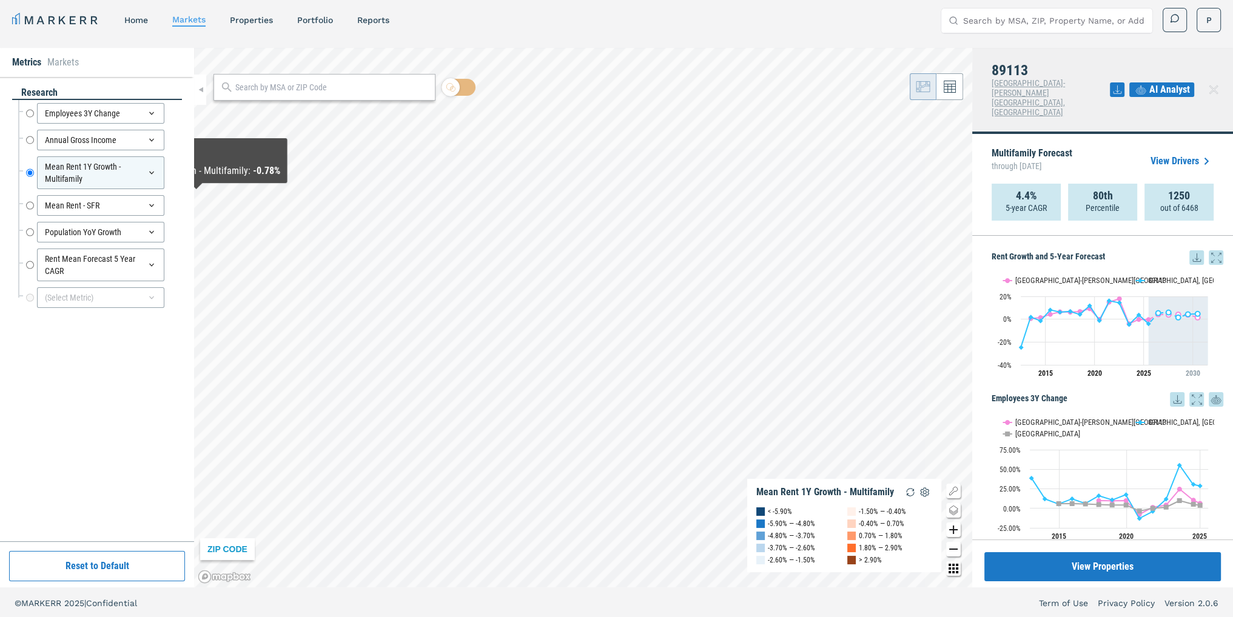
scroll to position [7, 0]
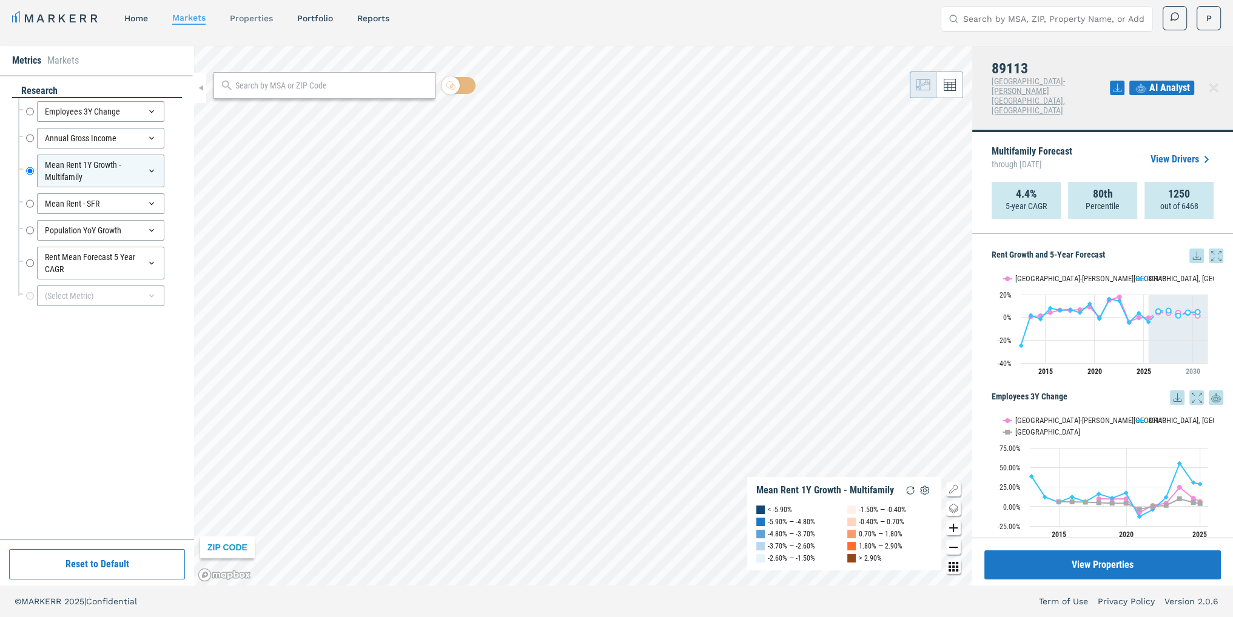
click at [269, 21] on link "properties" at bounding box center [251, 18] width 43 height 10
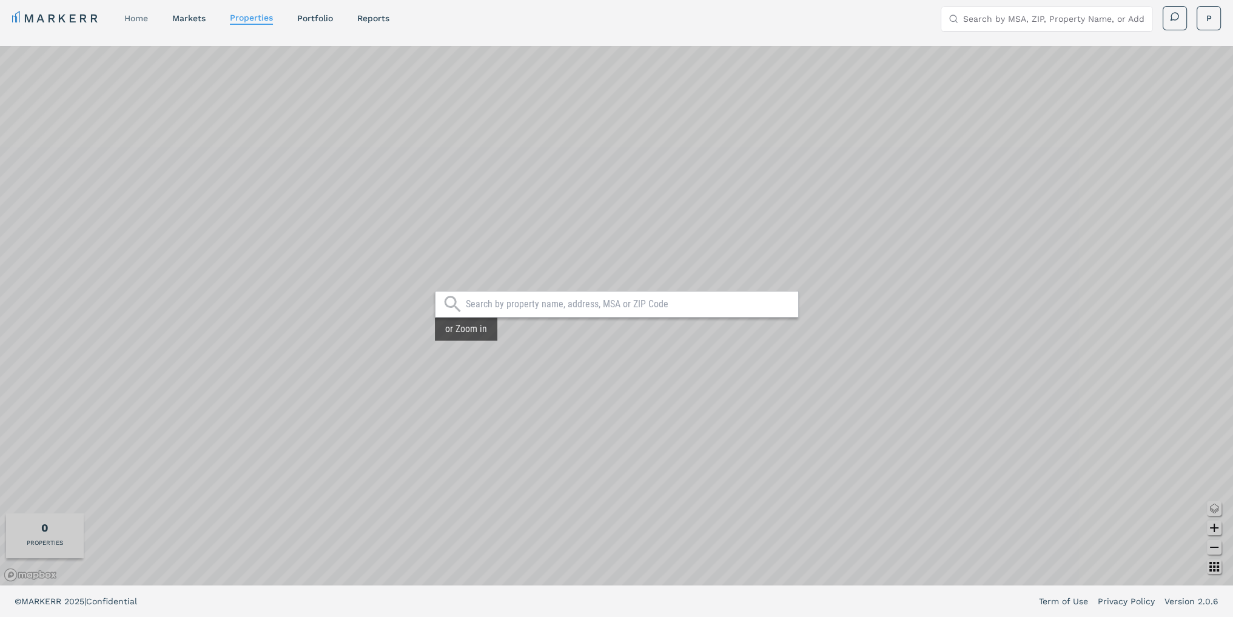
click at [148, 19] on link "home" at bounding box center [136, 18] width 24 height 10
